Goal: Task Accomplishment & Management: Use online tool/utility

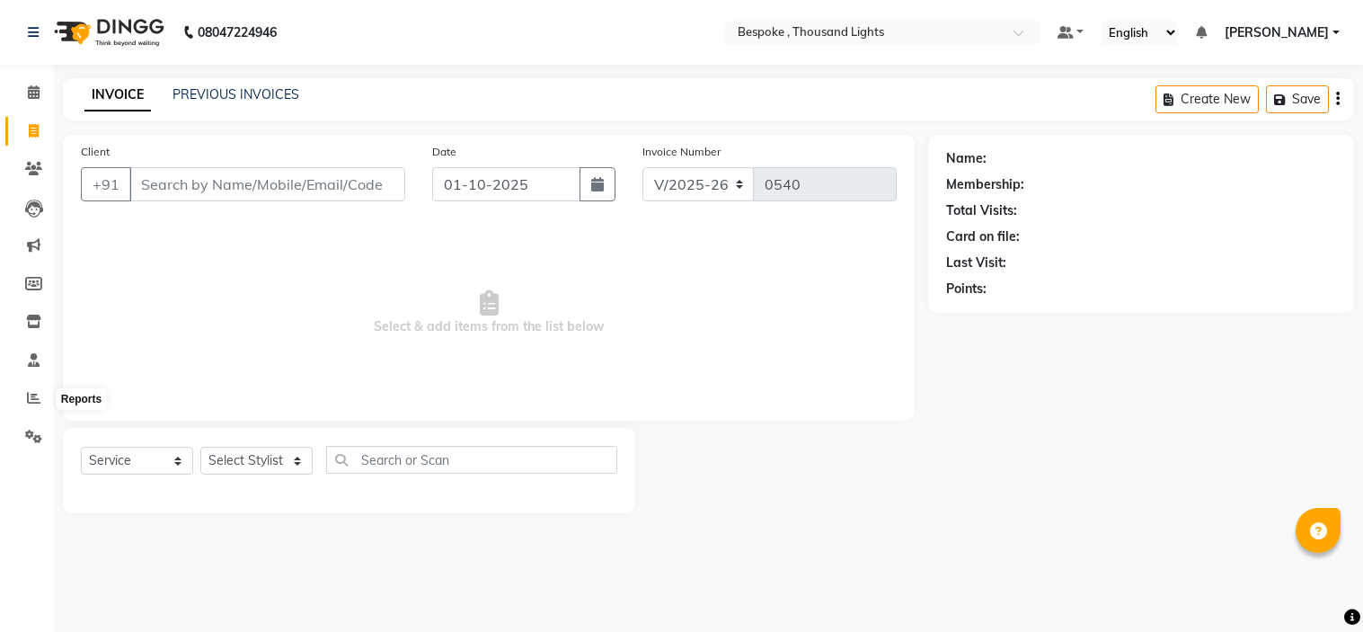
select select "8177"
select select "service"
click at [40, 396] on span at bounding box center [33, 398] width 31 height 21
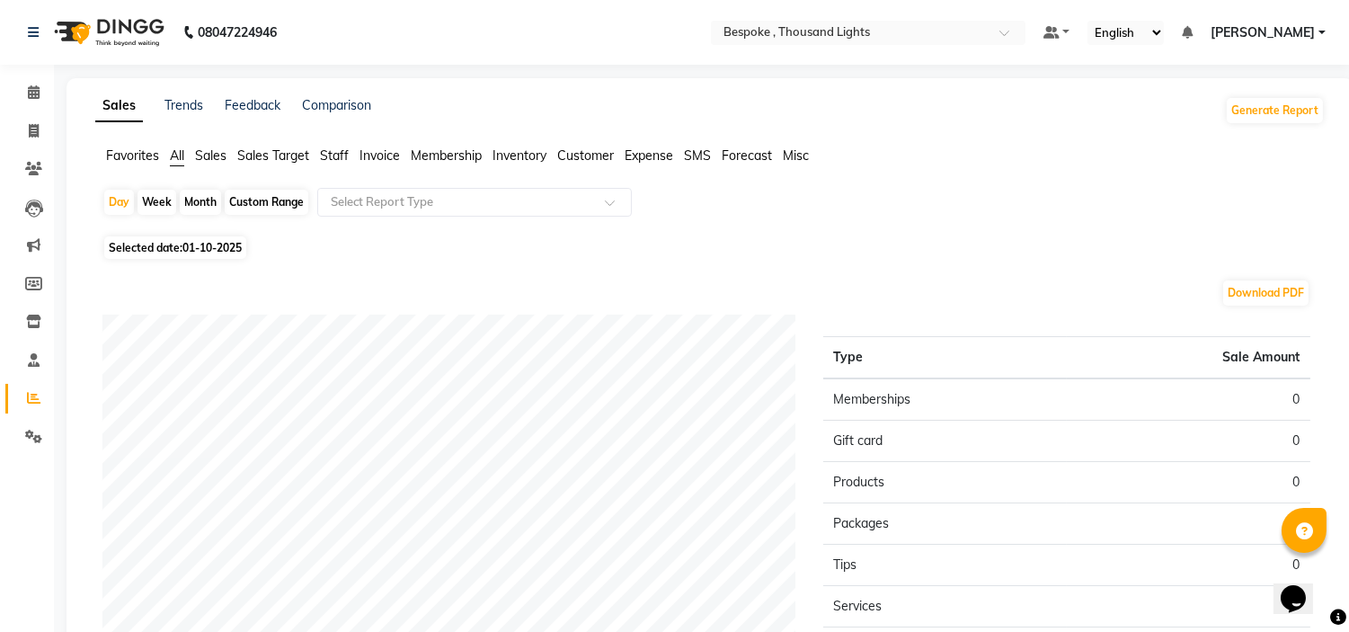
click at [226, 151] on span "Sales" at bounding box center [210, 155] width 31 height 16
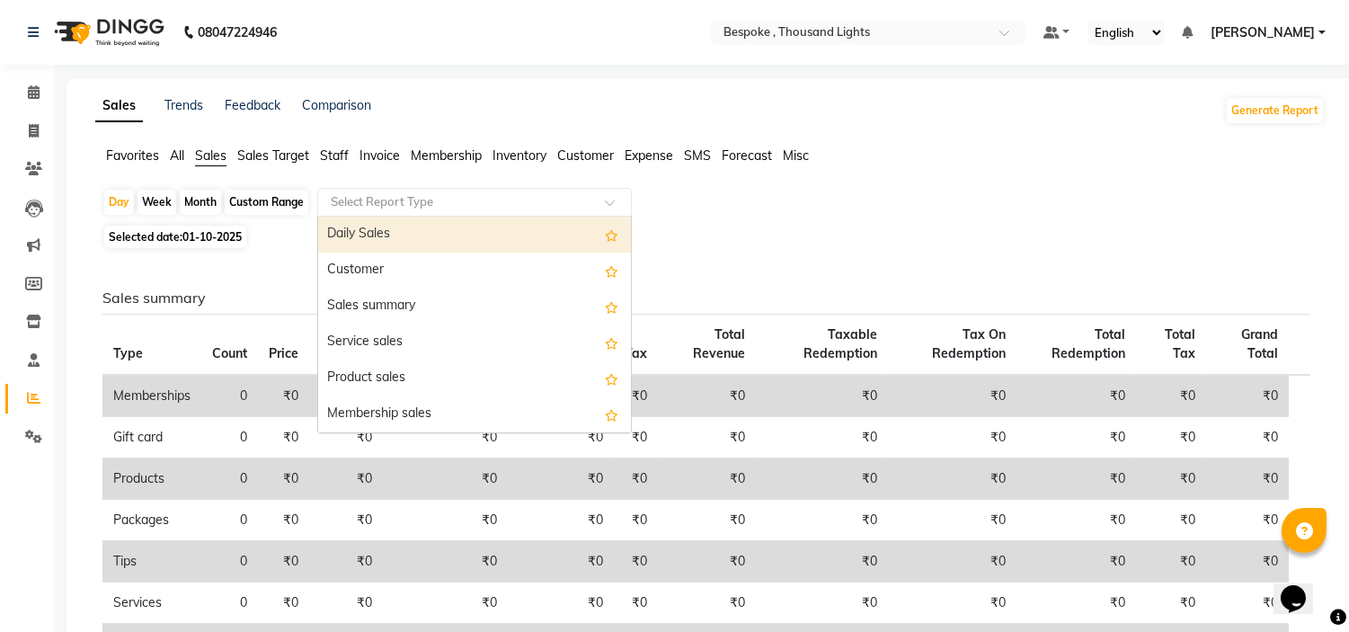
click at [345, 204] on input "text" at bounding box center [456, 202] width 259 height 18
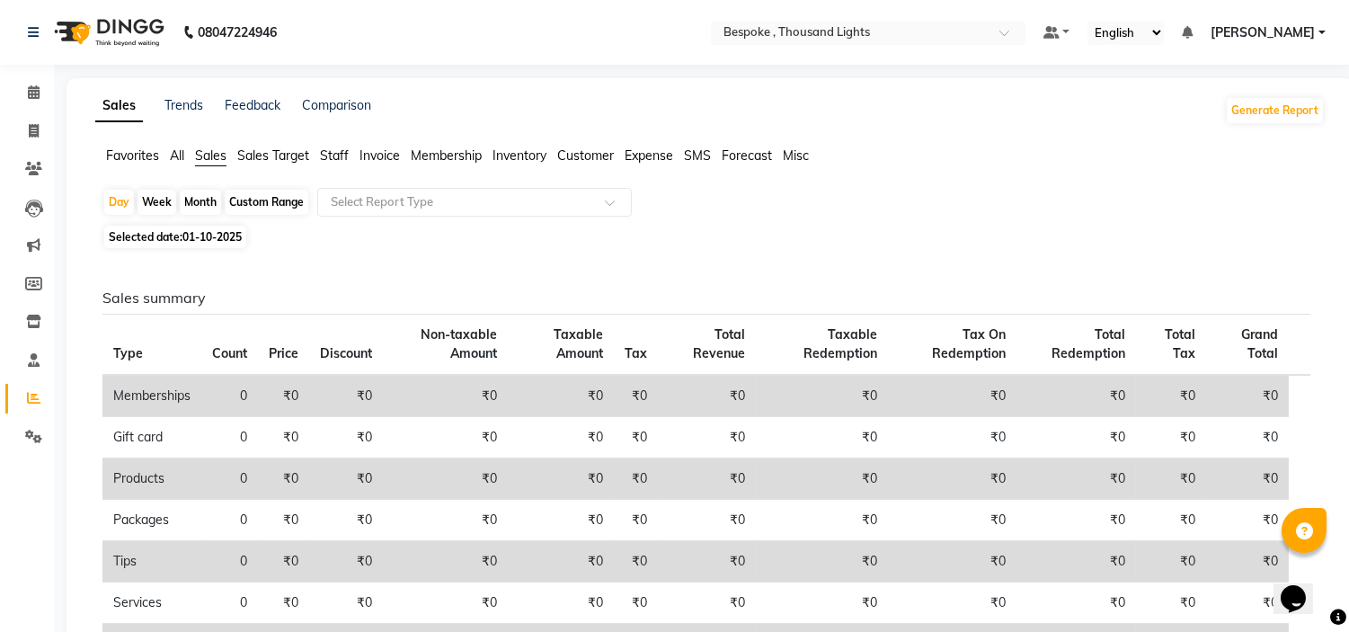
click at [714, 247] on div "Day Week Month Custom Range Select Report Type Selected date: [DATE] Sales summ…" at bounding box center [709, 504] width 1229 height 632
click at [256, 208] on div "Custom Range" at bounding box center [267, 202] width 84 height 25
select select "10"
select select "2025"
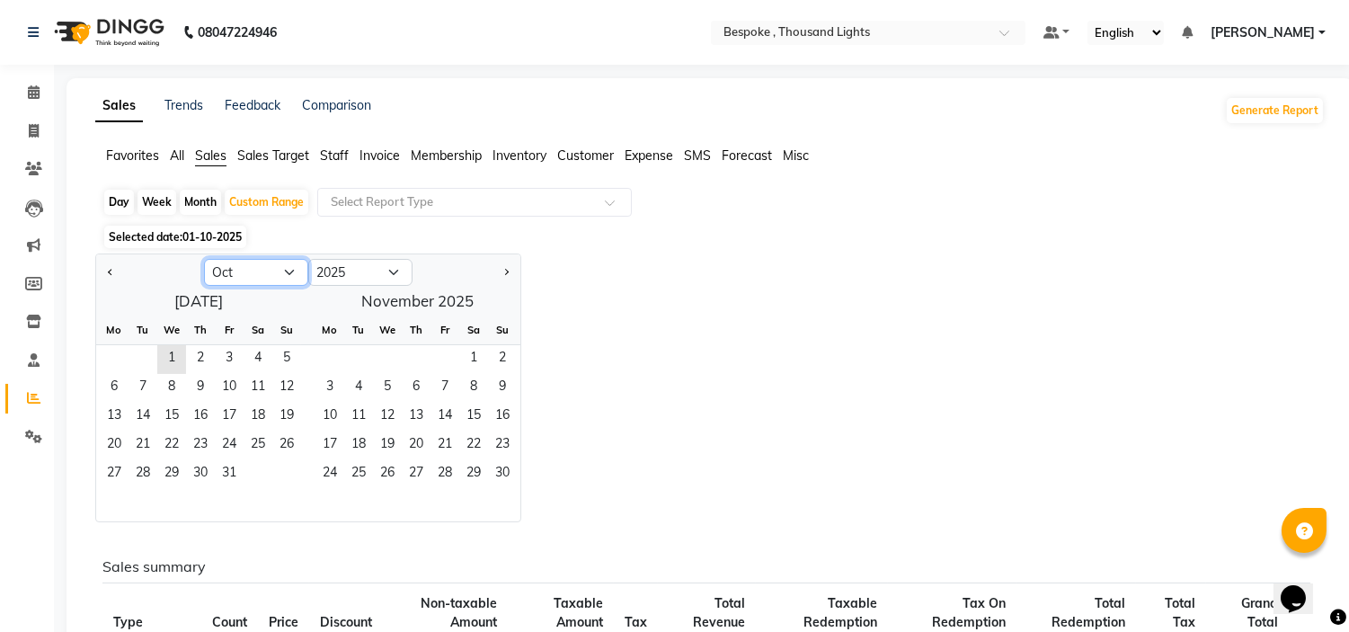
click at [273, 277] on select "Jan Feb Mar Apr May Jun [DATE] Aug Sep Oct Nov Dec" at bounding box center [256, 272] width 104 height 27
select select "9"
click at [204, 259] on select "Jan Feb Mar Apr May Jun [DATE] Aug Sep Oct Nov Dec" at bounding box center [256, 272] width 104 height 27
click at [110, 359] on span "1" at bounding box center [114, 359] width 29 height 29
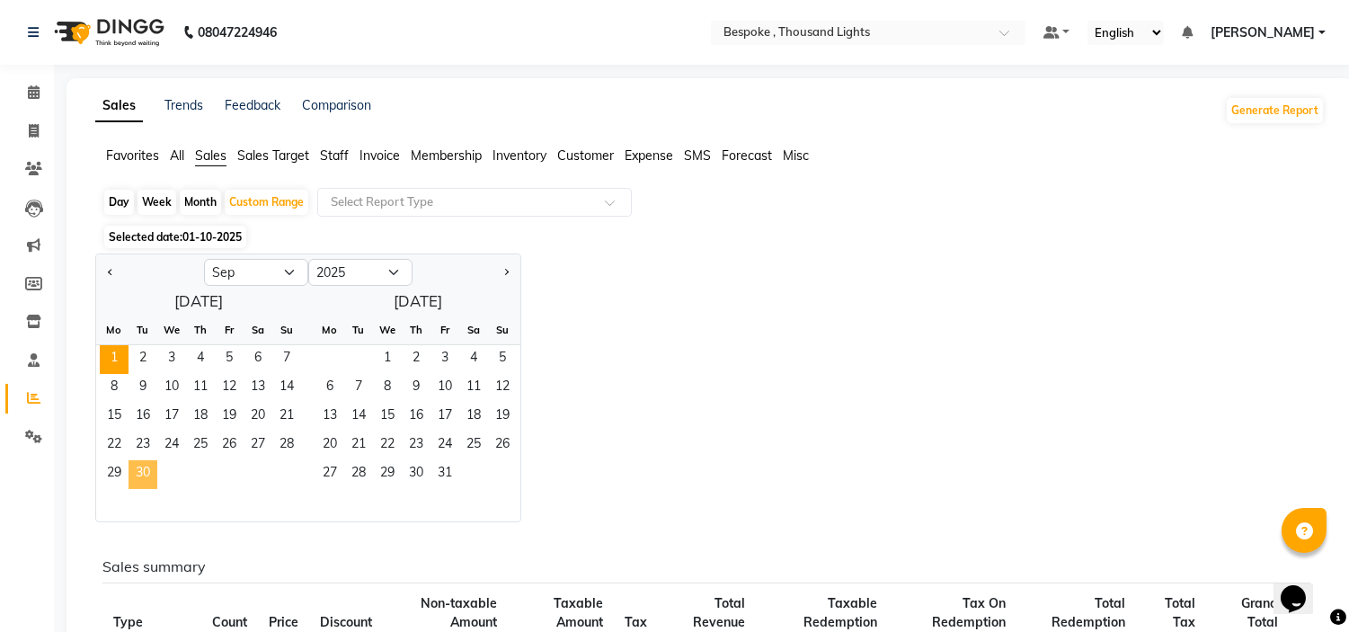
click at [147, 470] on span "30" at bounding box center [143, 474] width 29 height 29
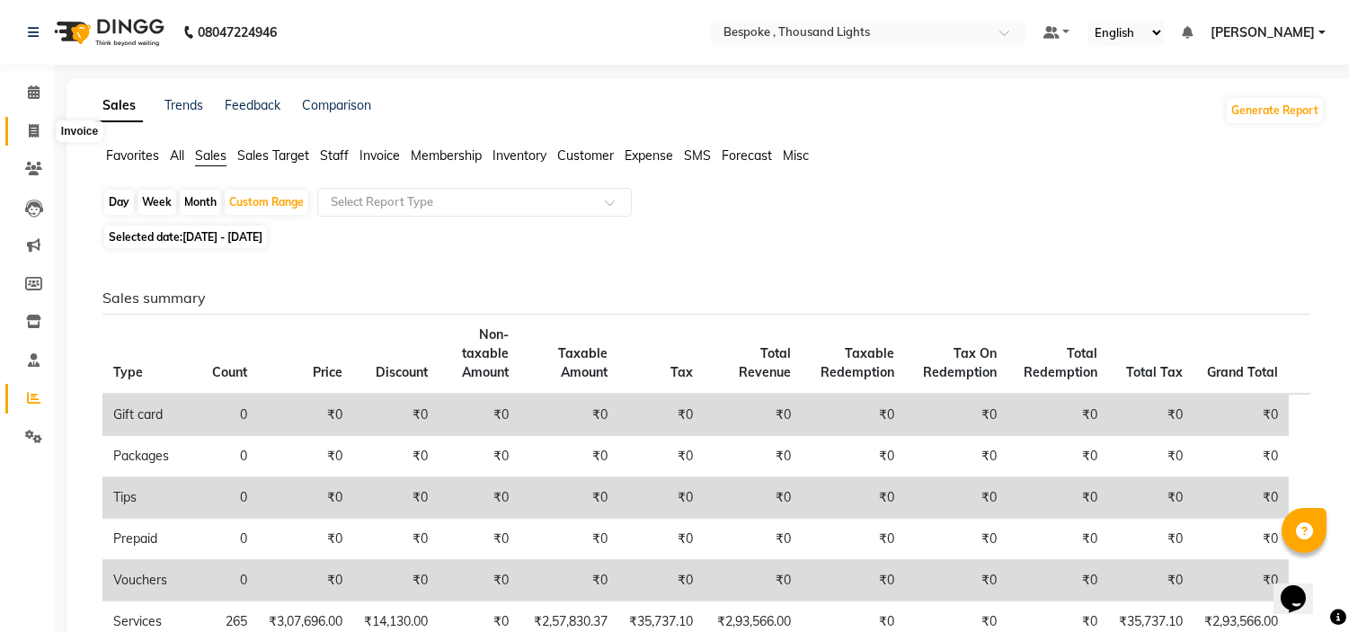
click at [38, 133] on icon at bounding box center [34, 130] width 10 height 13
select select "8177"
select select "service"
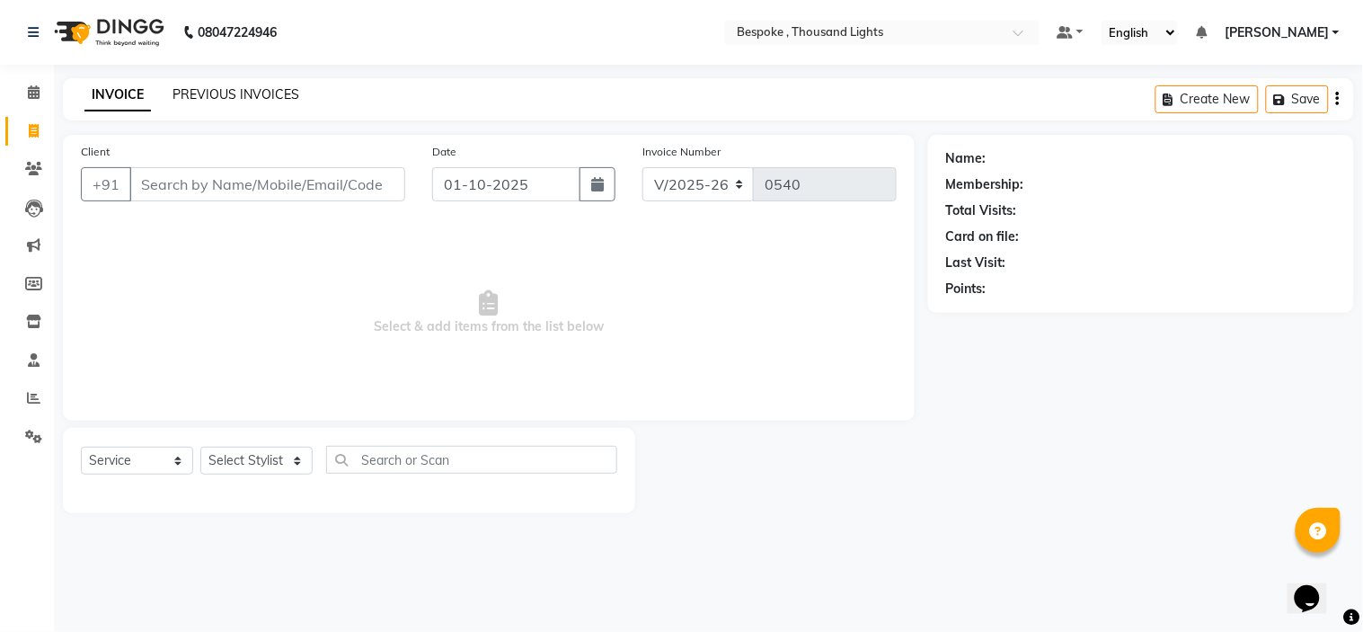
click at [241, 92] on link "PREVIOUS INVOICES" at bounding box center [236, 94] width 127 height 16
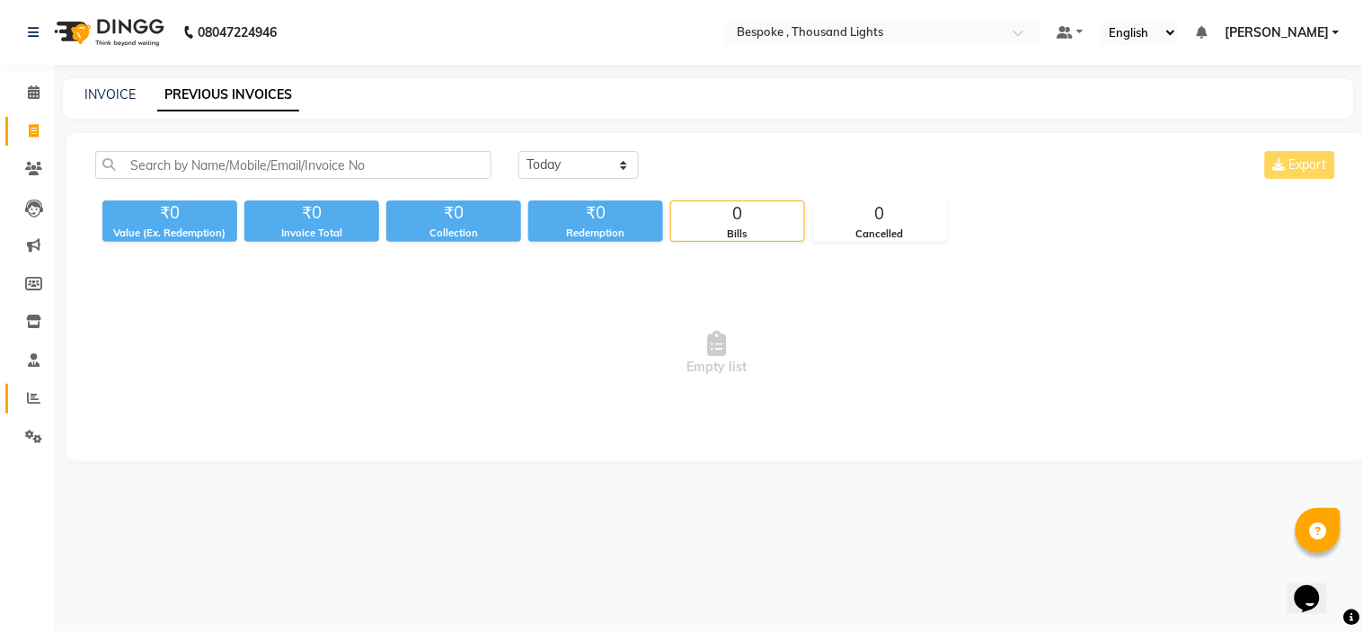
click at [33, 384] on link "Reports" at bounding box center [26, 399] width 43 height 30
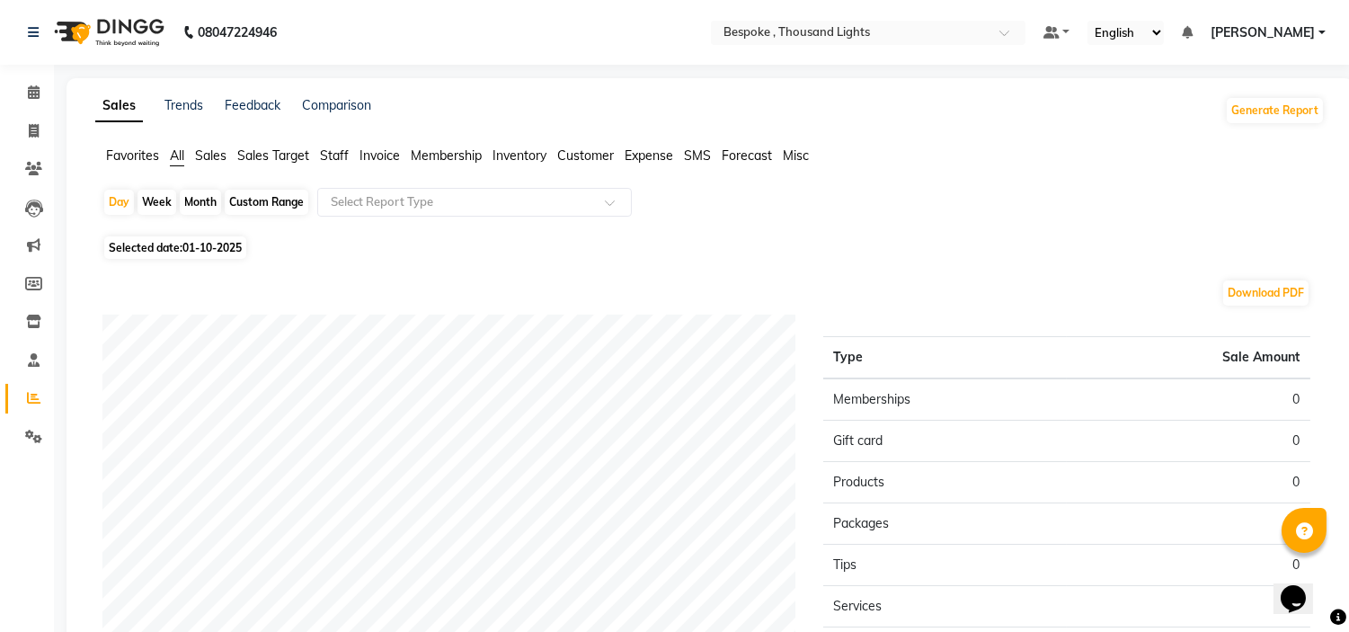
click at [213, 153] on span "Sales" at bounding box center [210, 155] width 31 height 16
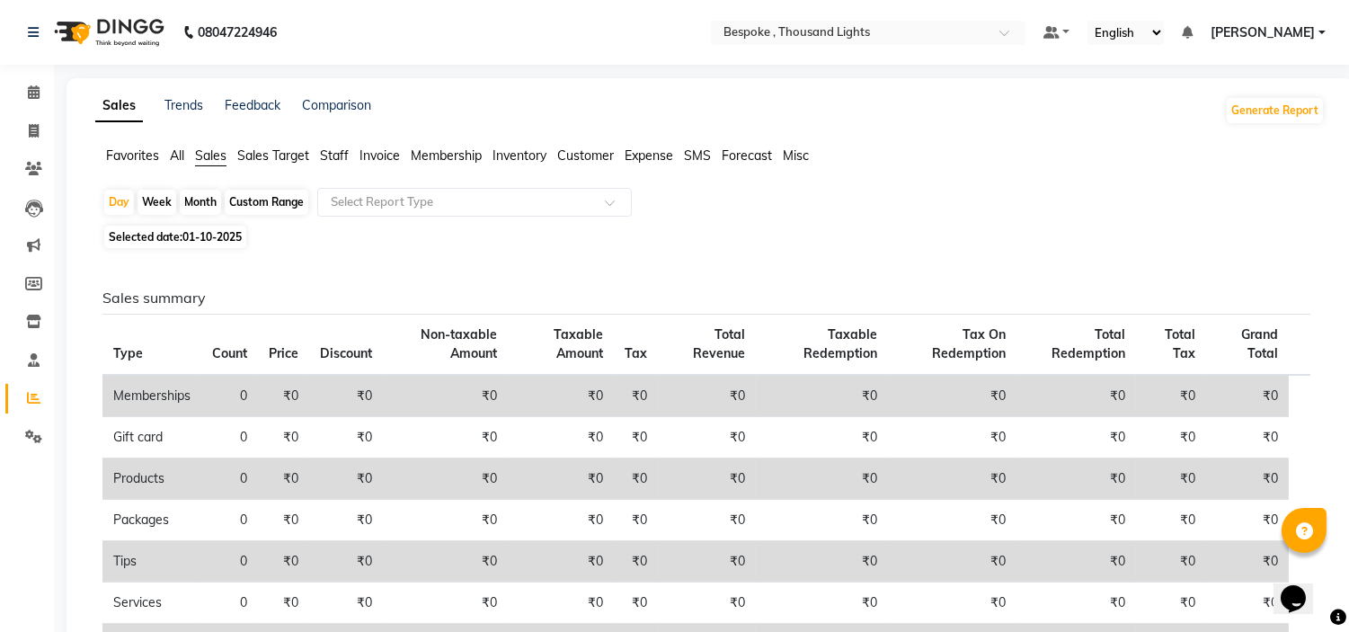
click at [255, 199] on div "Custom Range" at bounding box center [267, 202] width 84 height 25
select select "10"
select select "2025"
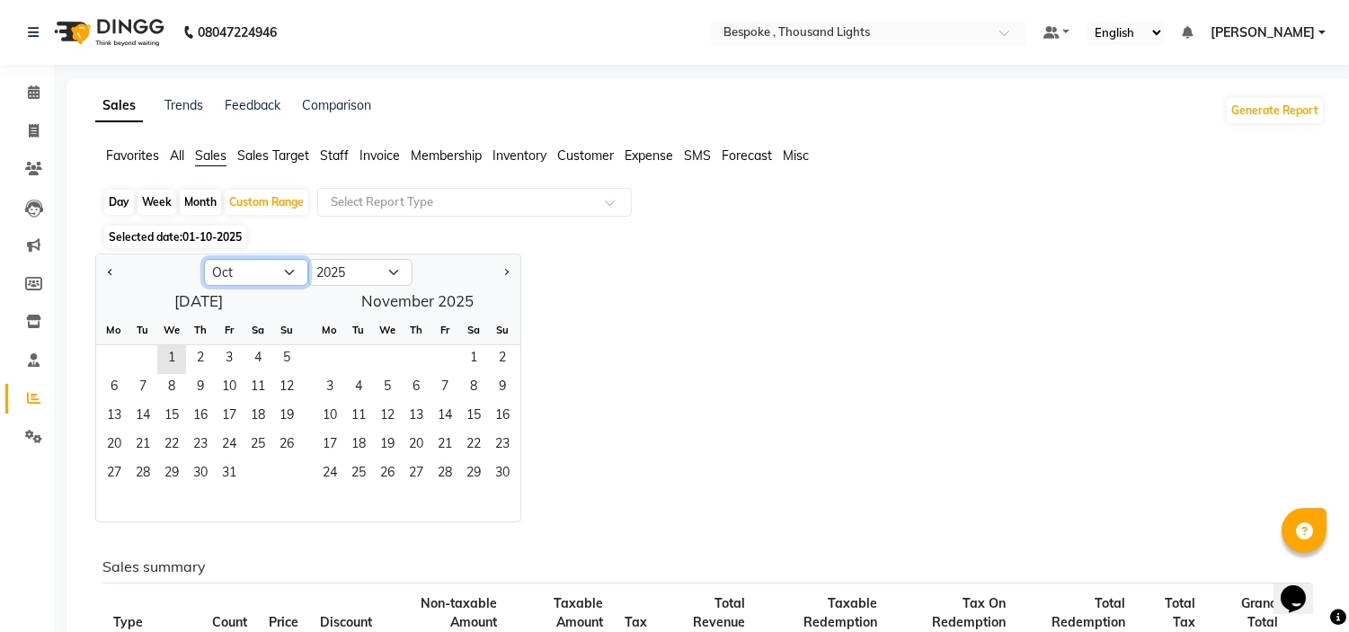
click at [244, 264] on select "Jan Feb Mar Apr May Jun [DATE] Aug Sep Oct Nov Dec" at bounding box center [256, 272] width 104 height 27
select select "9"
click at [204, 259] on select "Jan Feb Mar Apr May Jun [DATE] Aug Sep Oct Nov Dec" at bounding box center [256, 272] width 104 height 27
click at [121, 354] on span "1" at bounding box center [114, 359] width 29 height 29
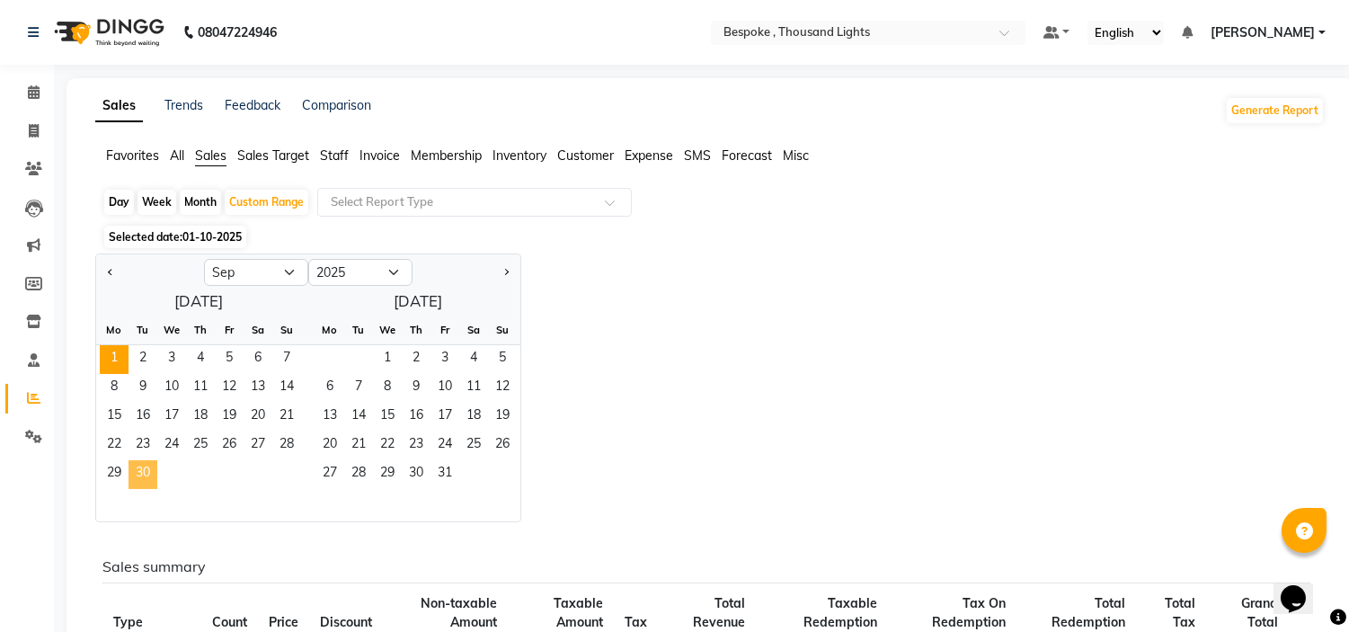
click at [146, 475] on span "30" at bounding box center [143, 474] width 29 height 29
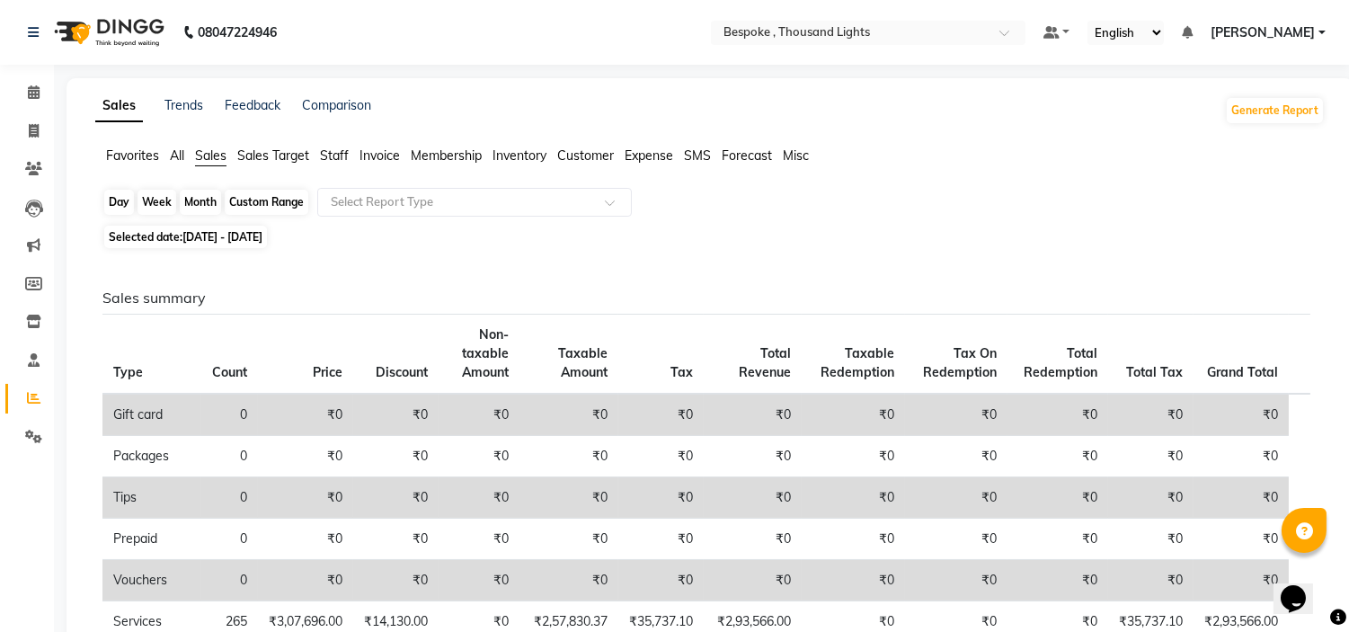
click at [279, 198] on div "Custom Range" at bounding box center [267, 202] width 84 height 25
select select "9"
select select "2025"
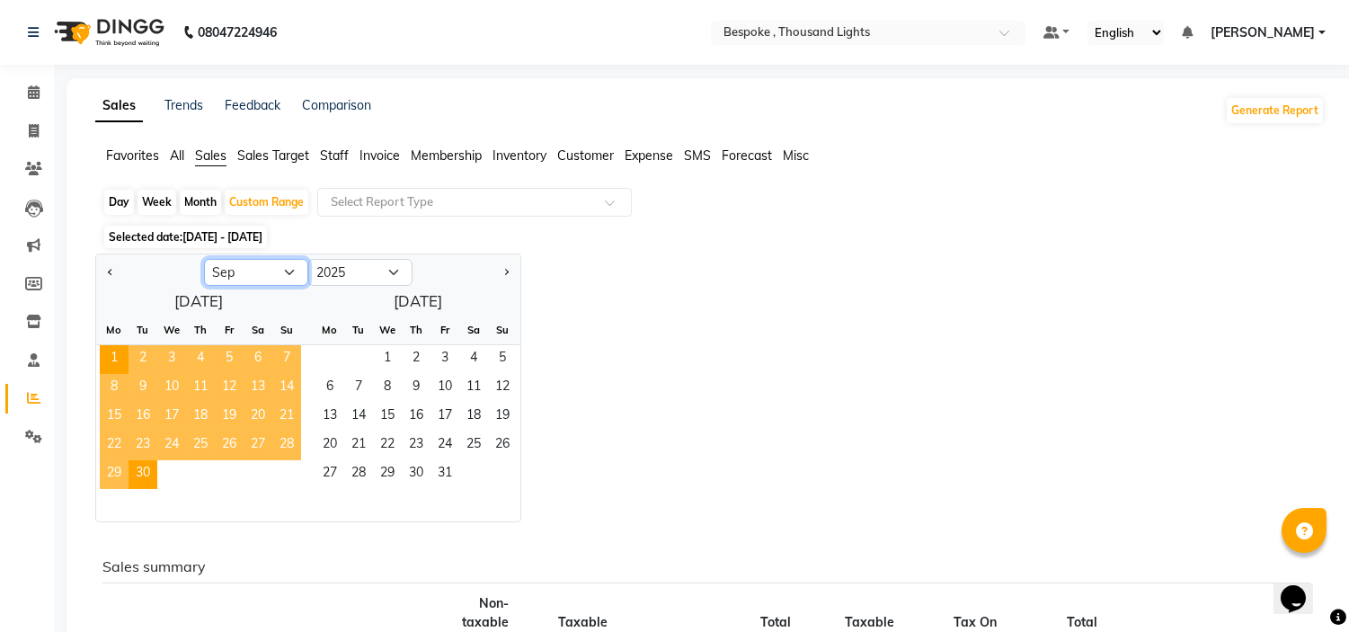
click at [249, 268] on select "Jan Feb Mar Apr May Jun [DATE] Aug Sep Oct Nov Dec" at bounding box center [256, 272] width 104 height 27
select select "8"
click at [204, 259] on select "Jan Feb Mar Apr May Jun [DATE] Aug Sep Oct Nov Dec" at bounding box center [256, 272] width 104 height 27
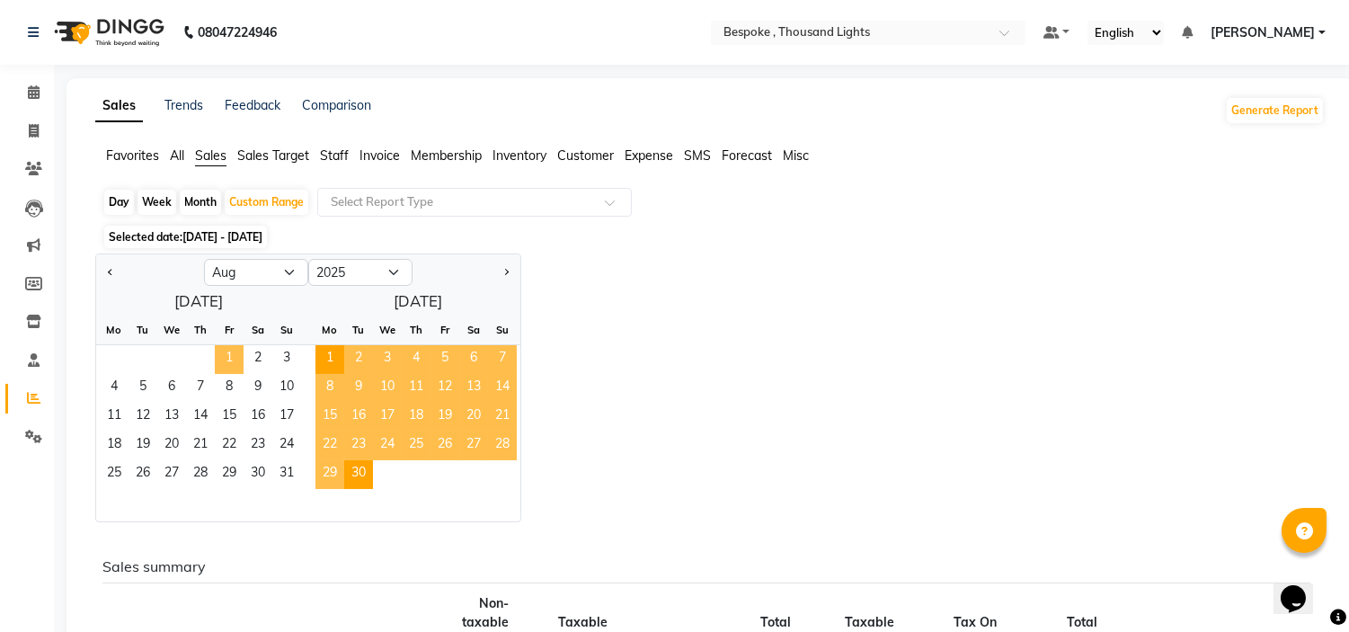
click at [230, 364] on span "1" at bounding box center [229, 359] width 29 height 29
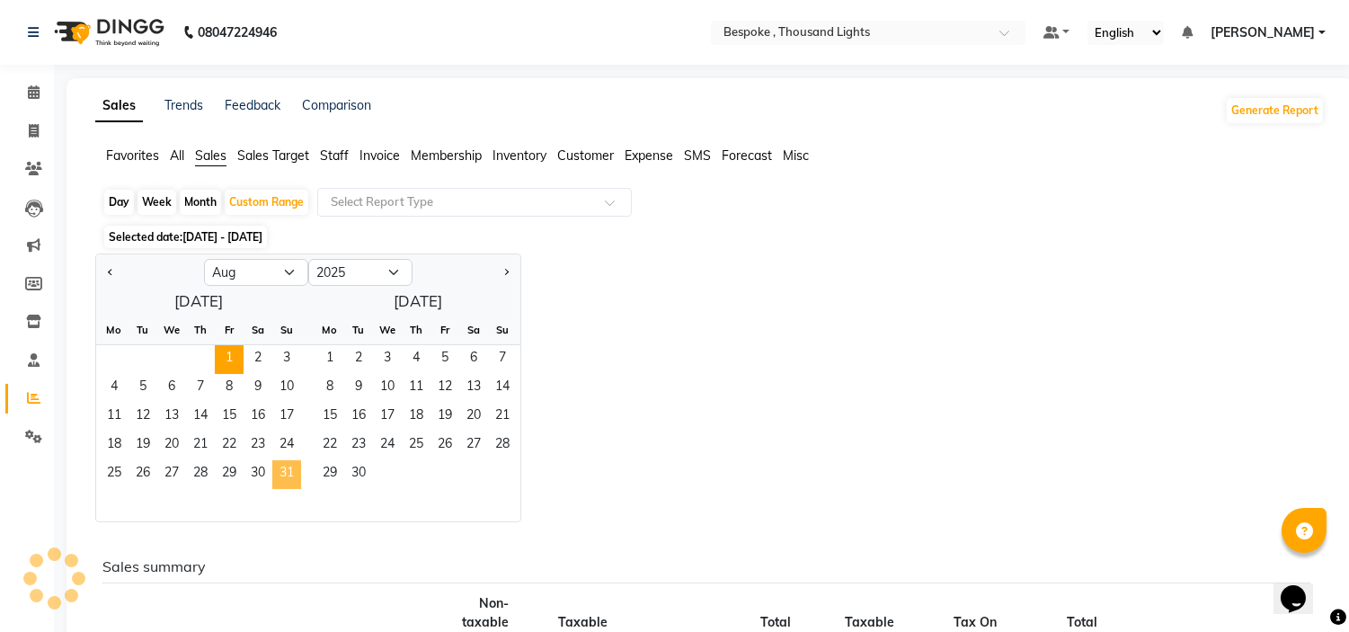
click at [280, 465] on span "31" at bounding box center [286, 474] width 29 height 29
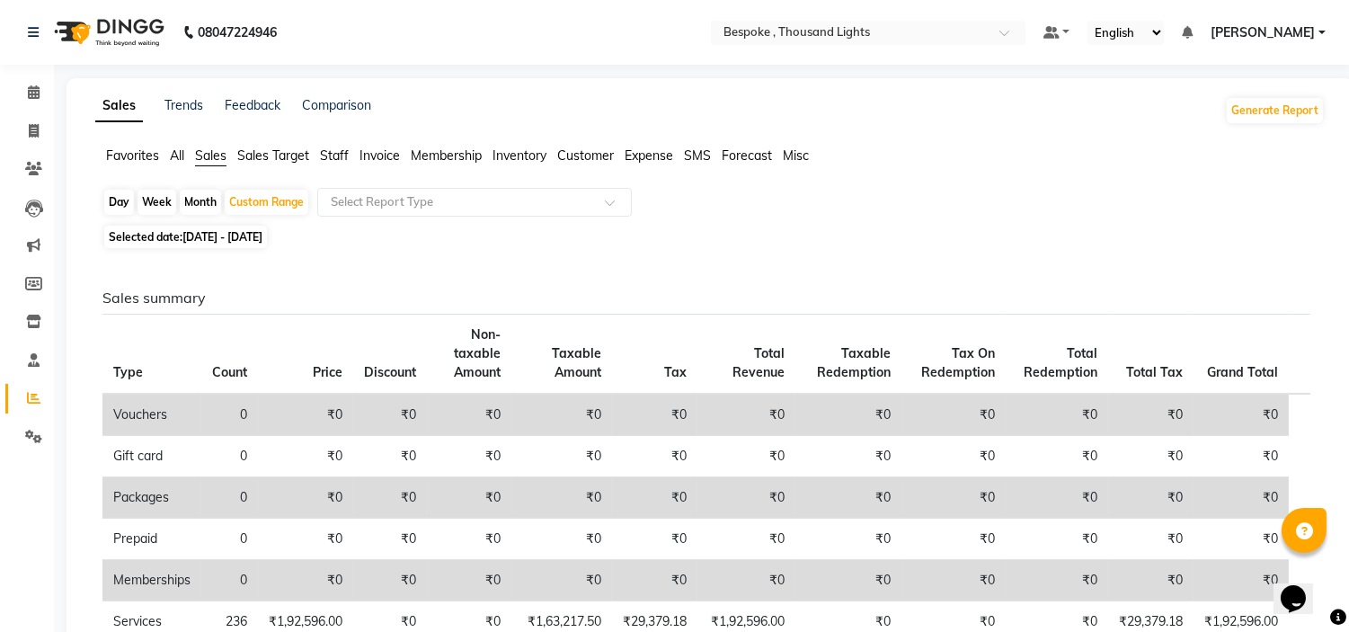
click at [175, 160] on span "All" at bounding box center [177, 155] width 14 height 16
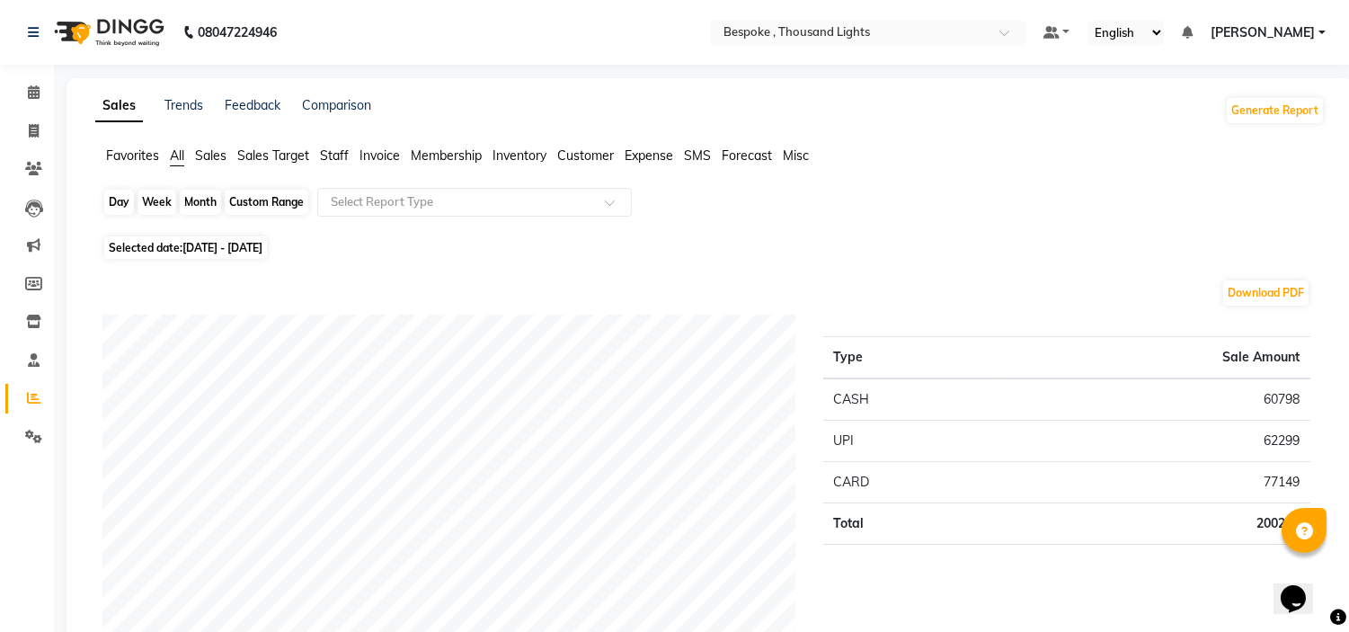
click at [262, 211] on div "Custom Range" at bounding box center [267, 202] width 84 height 25
select select "8"
select select "2025"
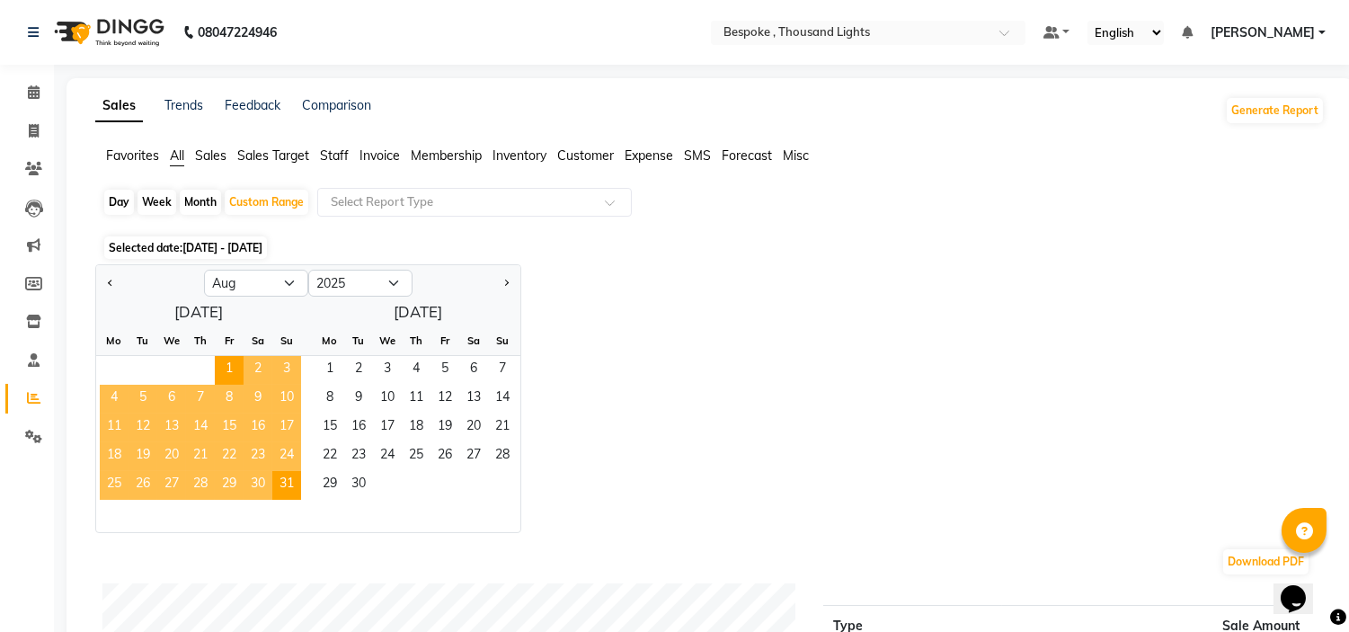
click at [582, 279] on div "Jan Feb Mar Apr May Jun [DATE] Aug Sep Oct Nov [DATE] 2016 2017 2018 2019 2020 …" at bounding box center [709, 398] width 1229 height 269
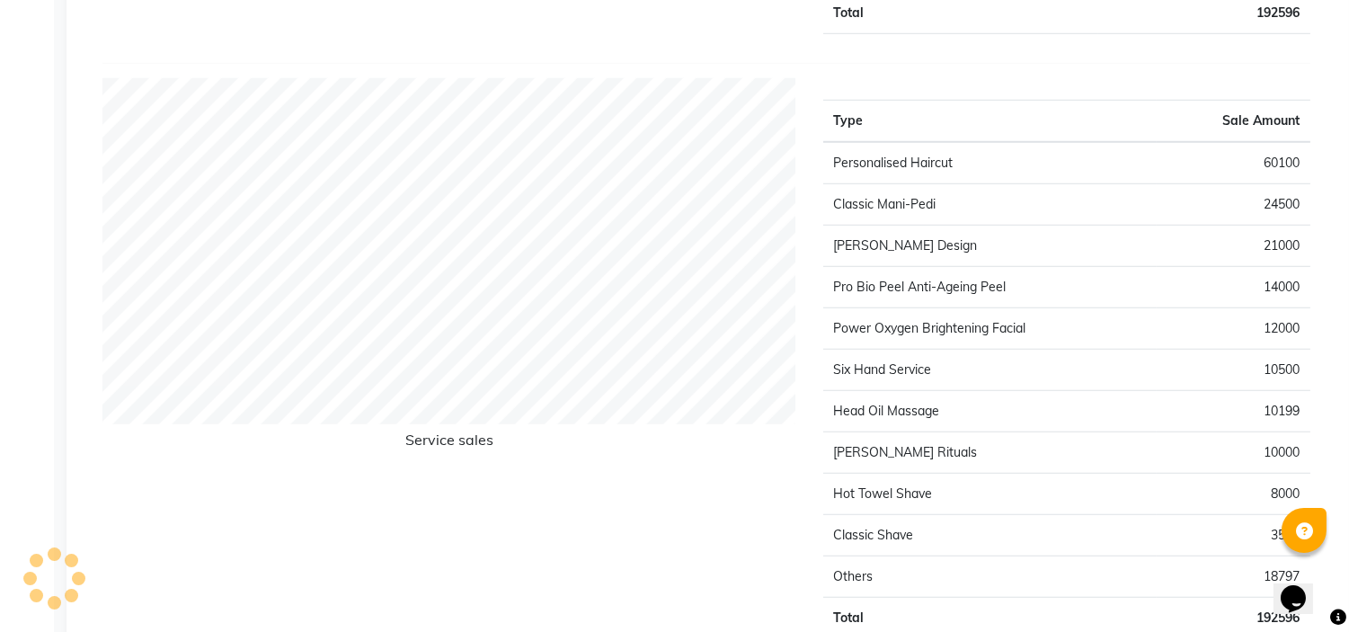
scroll to position [2577, 0]
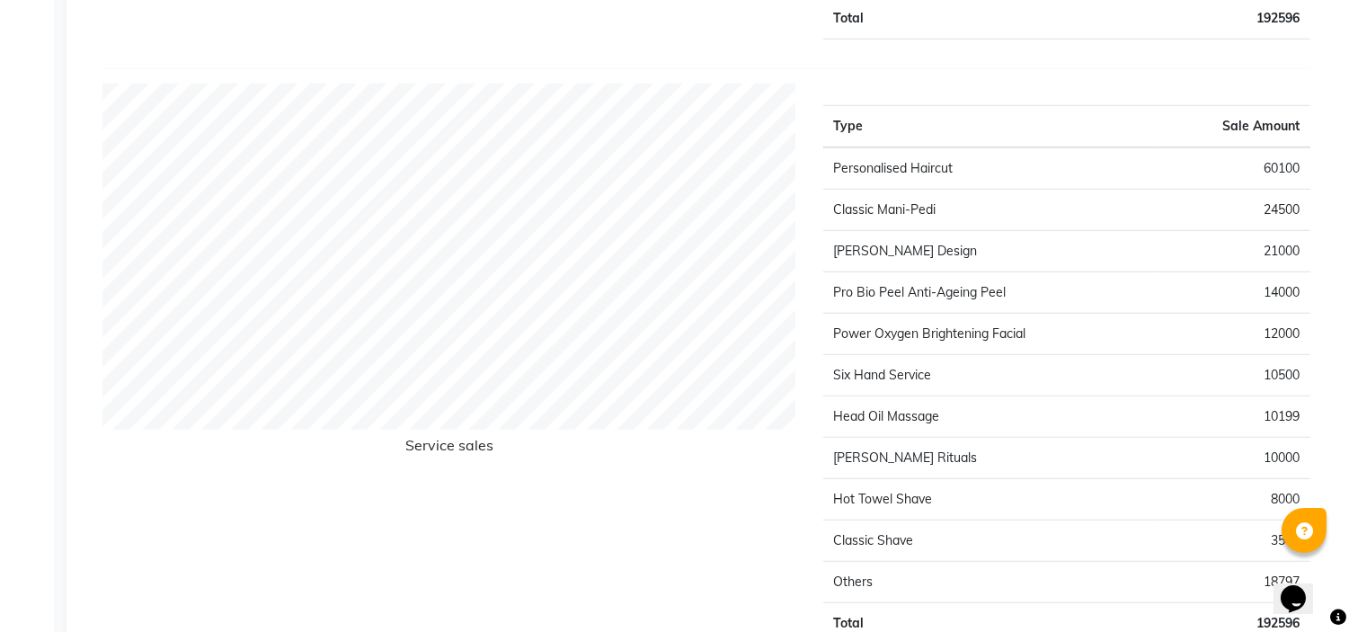
click at [570, 519] on div "Service sales" at bounding box center [449, 371] width 721 height 575
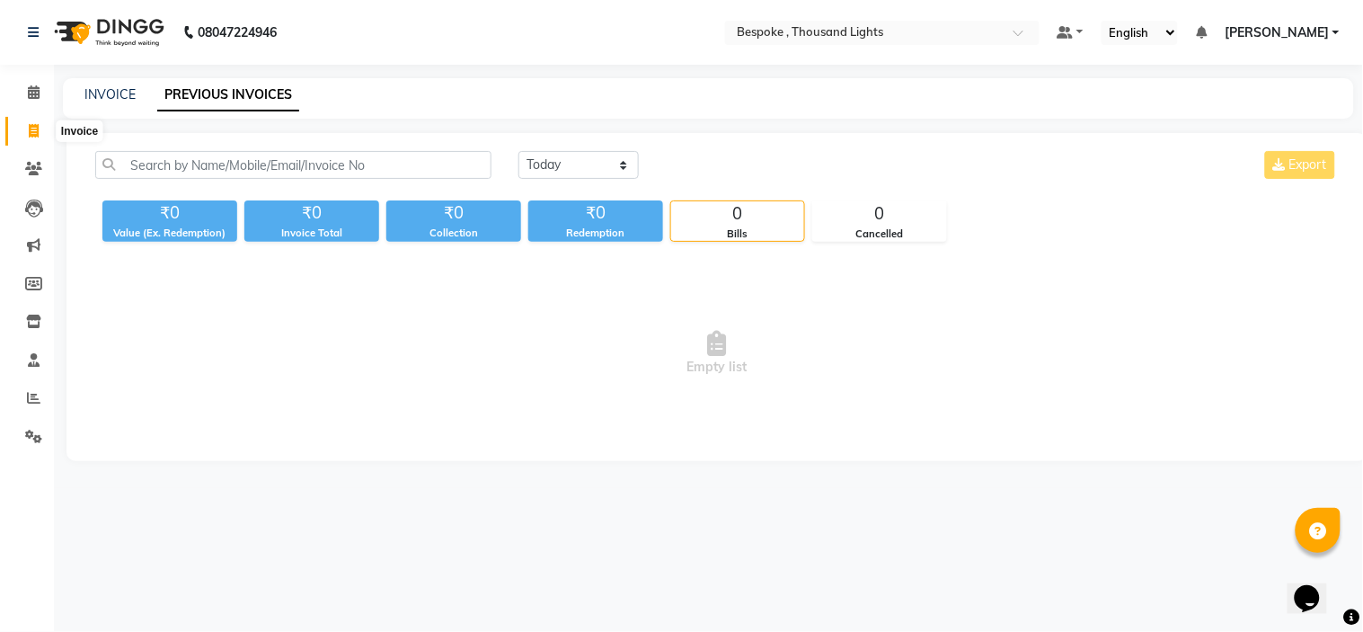
click at [32, 127] on icon at bounding box center [34, 130] width 10 height 13
select select "service"
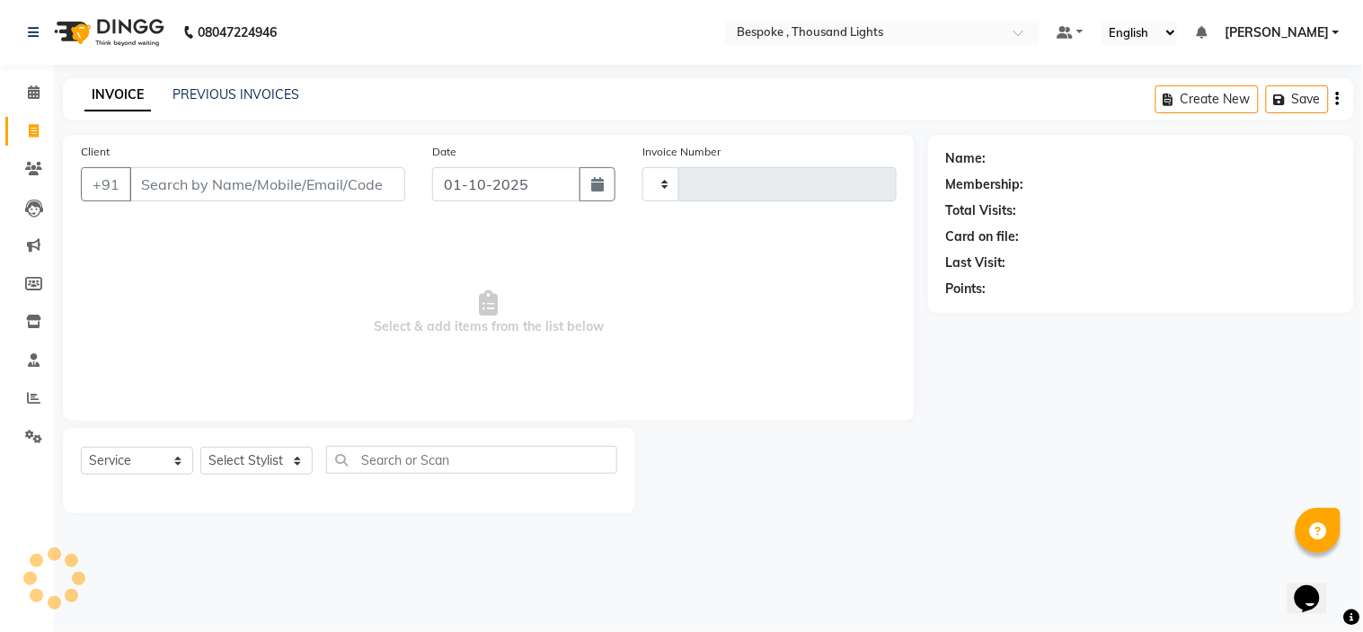
type input "0540"
select select "8177"
click at [32, 127] on icon at bounding box center [34, 130] width 10 height 13
select select "service"
type input "0540"
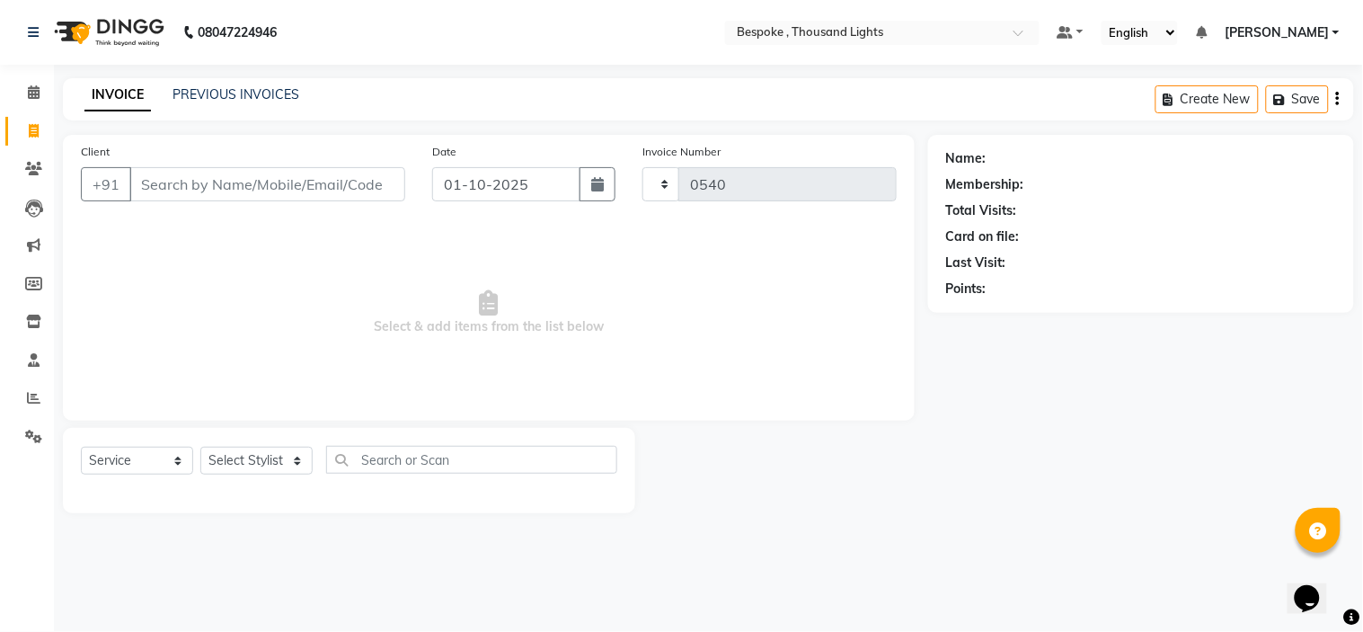
select select "8177"
